Goal: Register for event/course

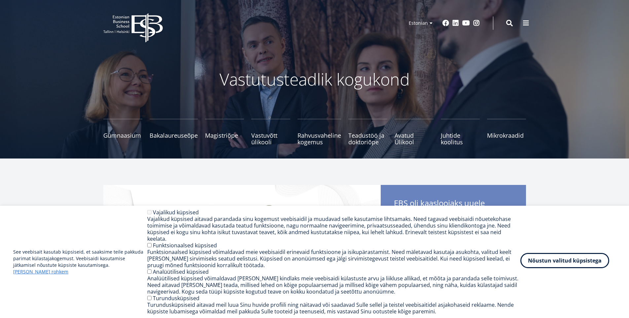
click at [557, 266] on button "Nõustun valitud küpsistega" at bounding box center [564, 260] width 89 height 15
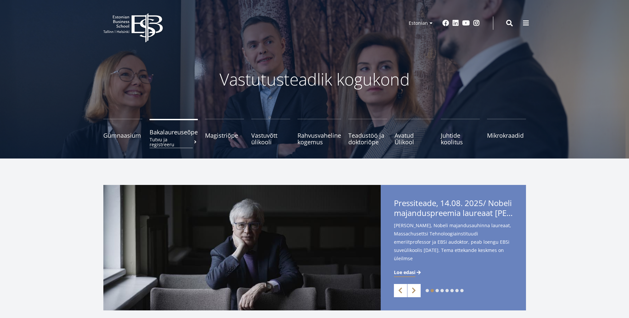
click at [174, 132] on span "Bakalaureuseõpe Tutvu ja registreeru" at bounding box center [174, 132] width 48 height 7
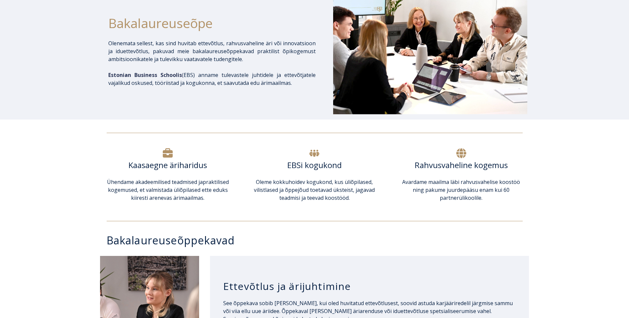
scroll to position [242, 0]
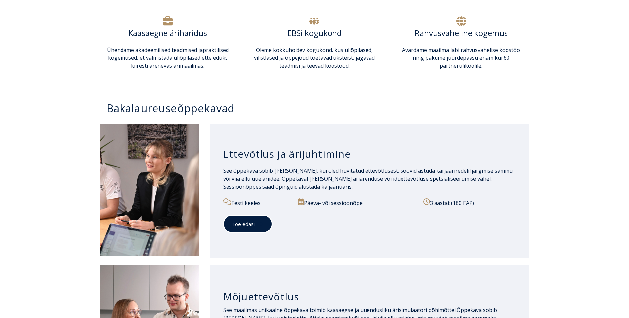
click at [255, 226] on span at bounding box center [259, 224] width 9 height 7
